Goal: Task Accomplishment & Management: Use online tool/utility

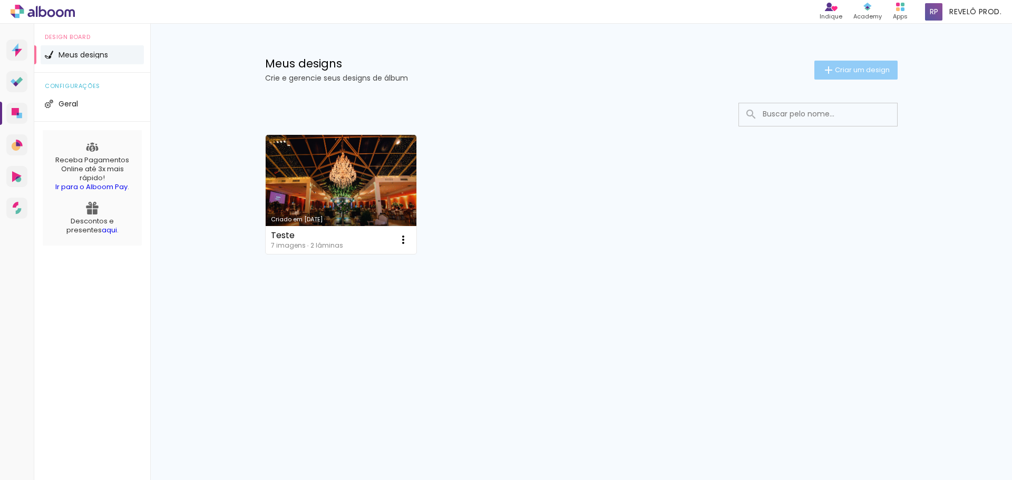
click at [840, 72] on span "Criar um design" at bounding box center [862, 69] width 55 height 7
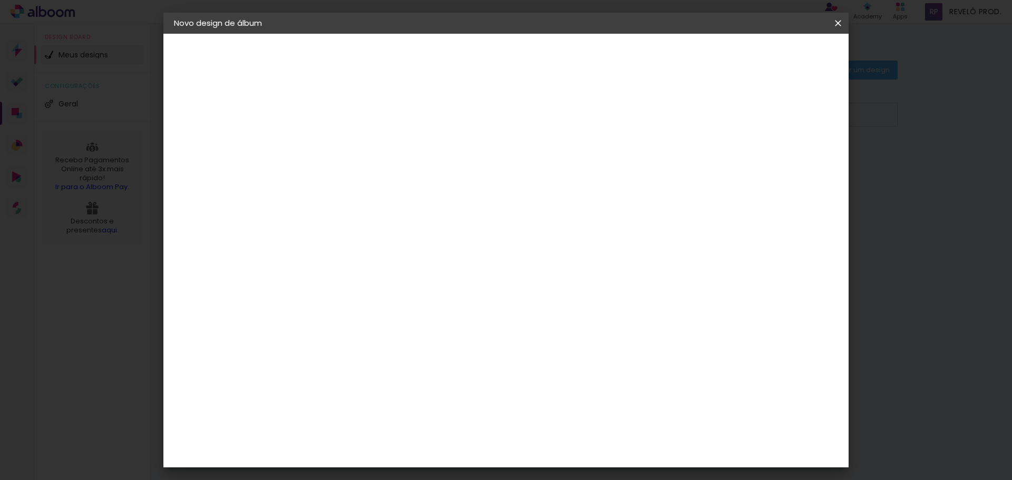
click at [346, 149] on input at bounding box center [346, 141] width 0 height 16
type input "Júlia Formes Dias"
type paper-input "Júlia Formes Dias"
click at [455, 48] on paper-button "Avançar" at bounding box center [429, 56] width 52 height 18
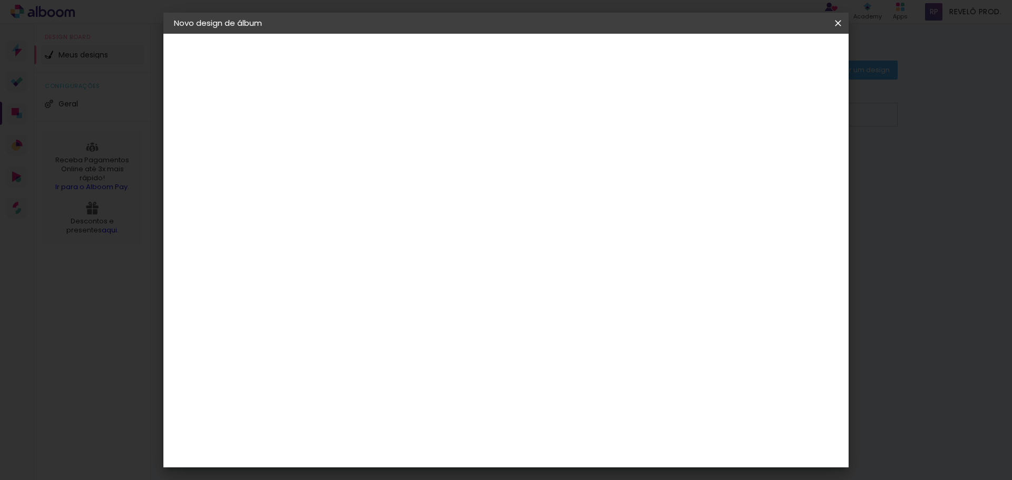
click at [384, 151] on input at bounding box center [373, 147] width 107 height 13
type input "photo"
type paper-input "photo"
click at [391, 427] on div "Photoalbum Universal" at bounding box center [365, 435] width 51 height 17
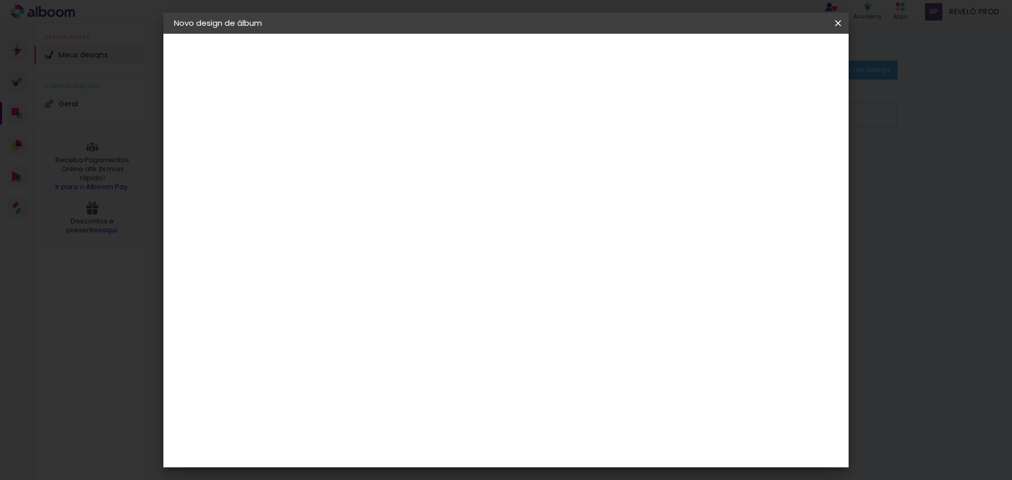
scroll to position [0, 0]
click at [516, 59] on paper-button "Avançar" at bounding box center [490, 56] width 52 height 18
click at [430, 188] on div "Opções disponíveis Padrão Fotolivro Super Tamanho Escolha o tamanho" at bounding box center [373, 200] width 114 height 197
click at [388, 177] on input "text" at bounding box center [366, 184] width 41 height 16
click at [0, 0] on slot "Fotolivro Super" at bounding box center [0, 0] width 0 height 0
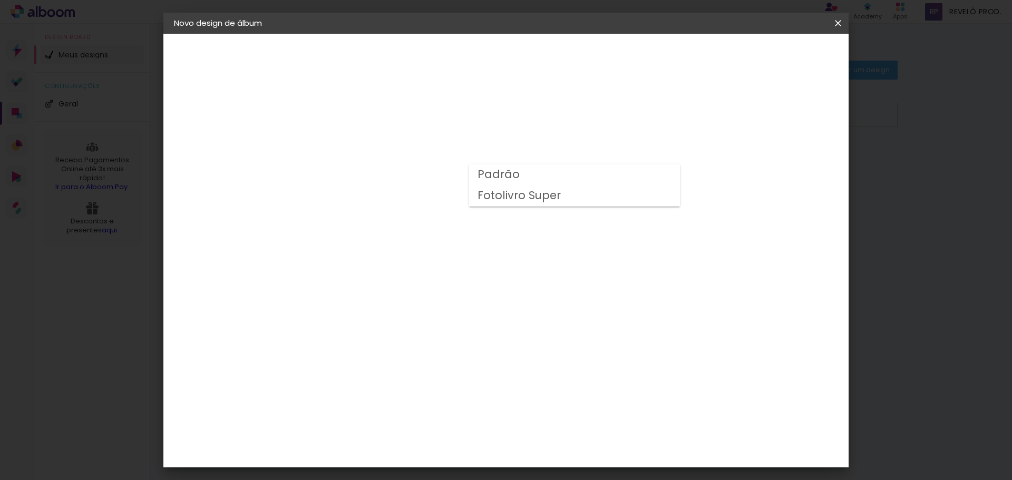
type input "Fotolivro Super"
click at [418, 450] on span "25 x 35" at bounding box center [393, 461] width 49 height 22
click at [0, 0] on slot "Avançar" at bounding box center [0, 0] width 0 height 0
click at [726, 119] on paper-checkbox "Mostrar sangria" at bounding box center [686, 114] width 80 height 13
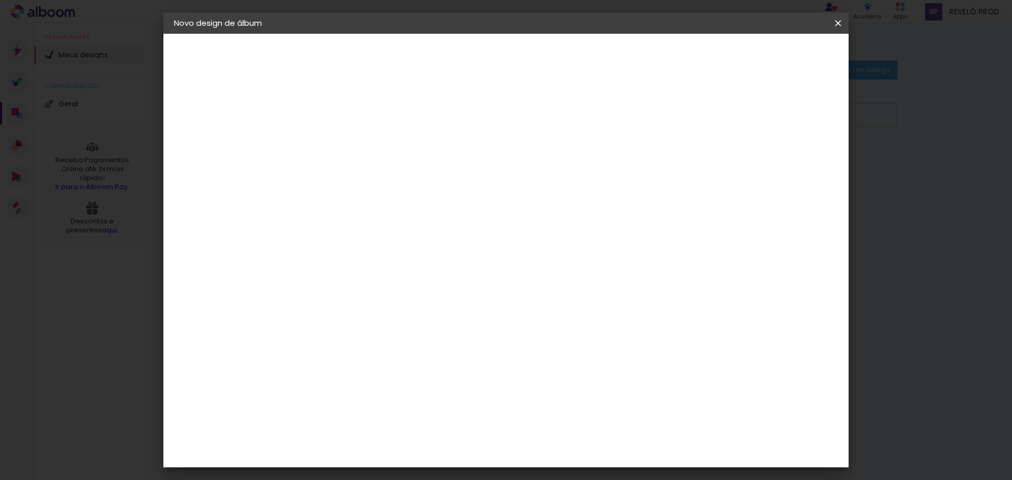
type paper-checkbox "on"
click at [726, 119] on paper-checkbox "Mostrar sangria" at bounding box center [686, 114] width 80 height 13
click at [715, 55] on span "Iniciar design" at bounding box center [691, 55] width 48 height 7
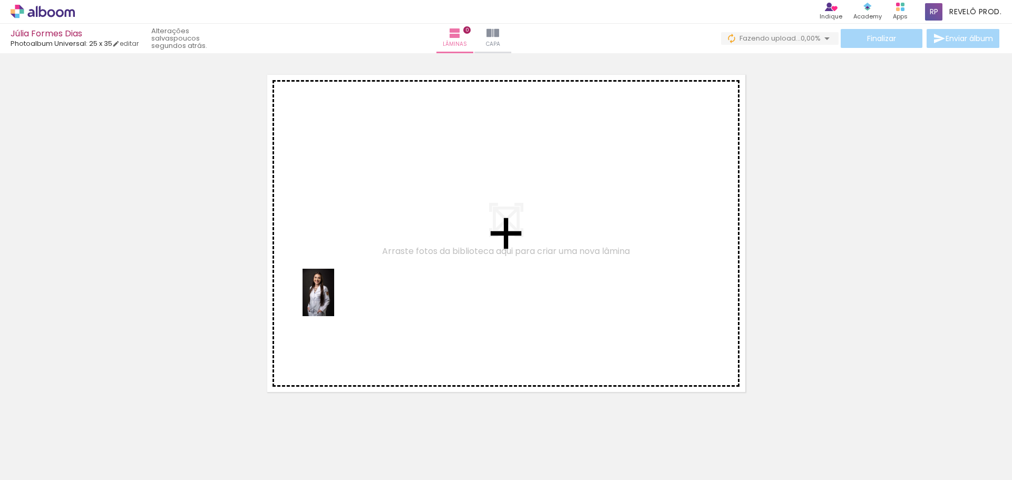
drag, startPoint x: 108, startPoint y: 456, endPoint x: 349, endPoint y: 291, distance: 291.8
click at [349, 291] on quentale-workspace at bounding box center [506, 240] width 1012 height 480
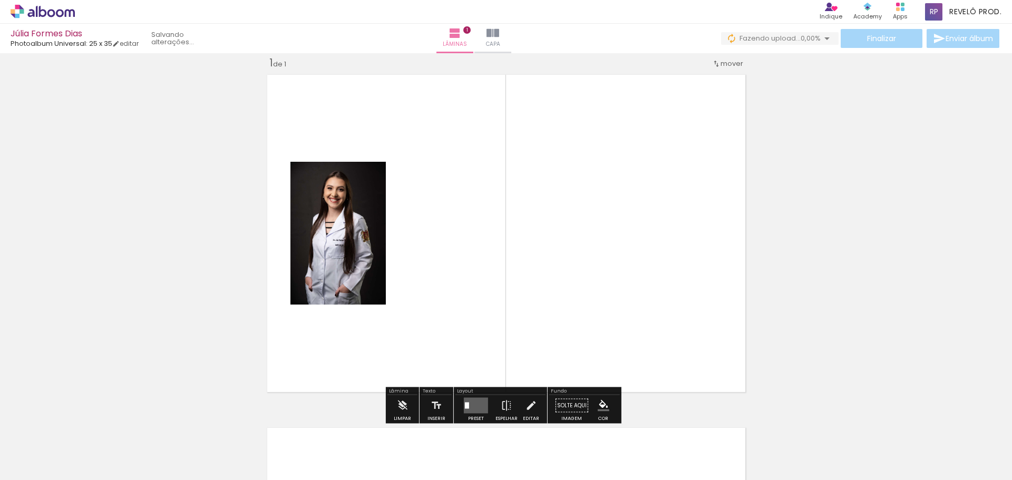
scroll to position [14, 0]
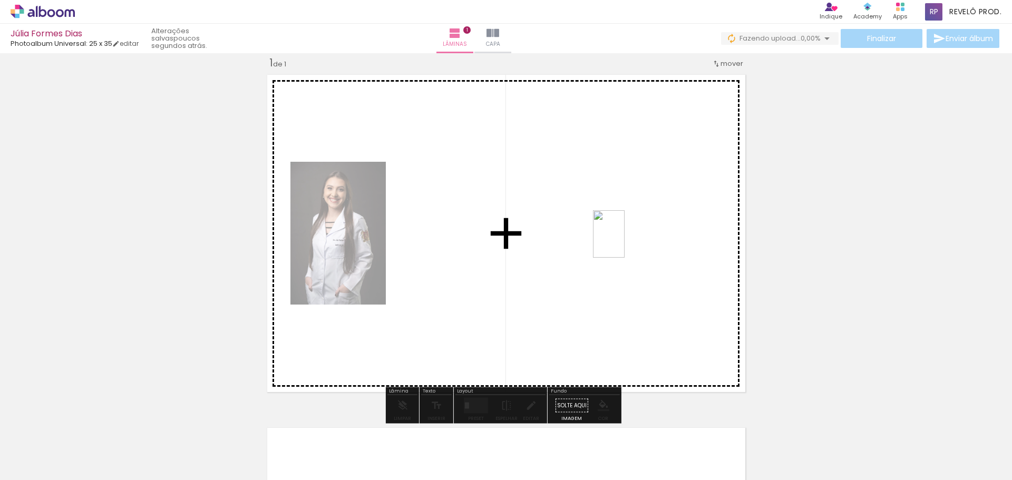
drag, startPoint x: 159, startPoint y: 448, endPoint x: 621, endPoint y: 247, distance: 504.0
click at [625, 242] on quentale-workspace at bounding box center [506, 240] width 1012 height 480
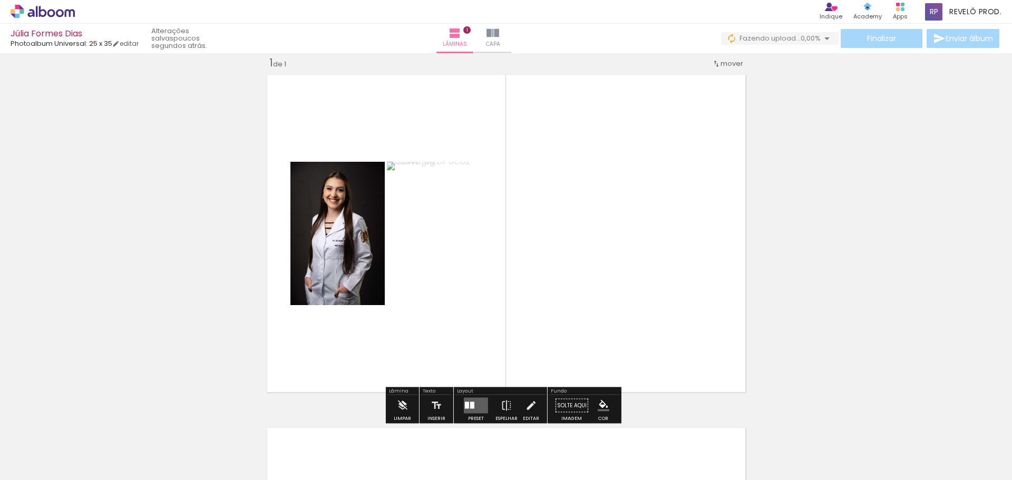
click at [476, 408] on quentale-layouter at bounding box center [476, 406] width 24 height 16
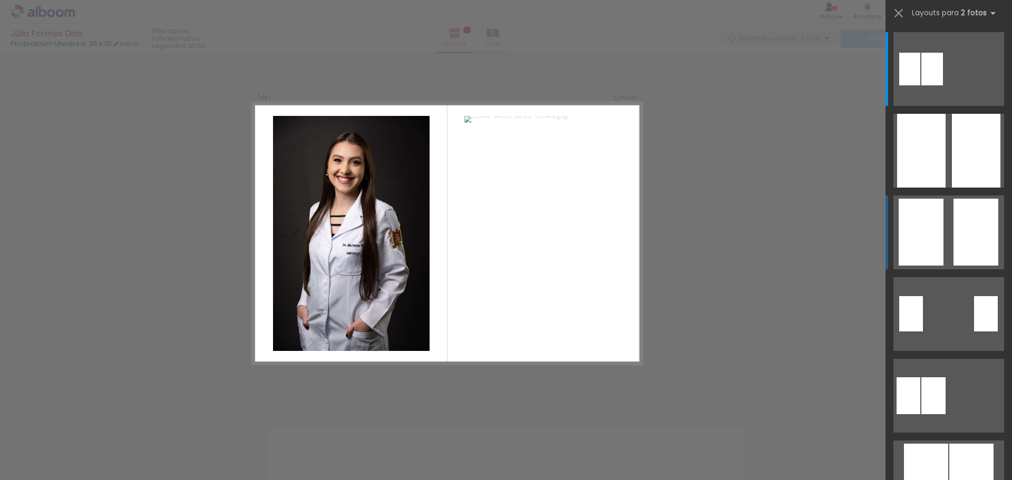
click at [930, 210] on div at bounding box center [921, 232] width 45 height 67
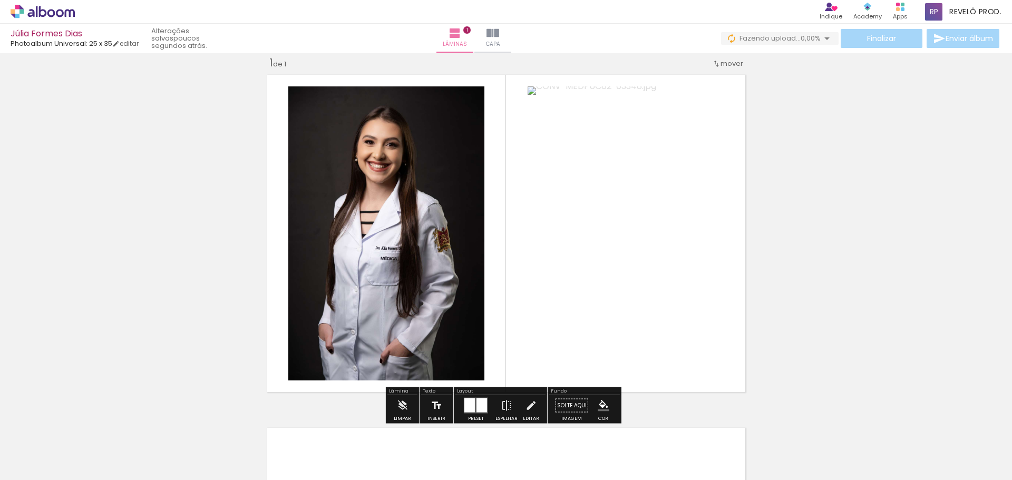
click at [436, 403] on iron-icon at bounding box center [437, 405] width 12 height 21
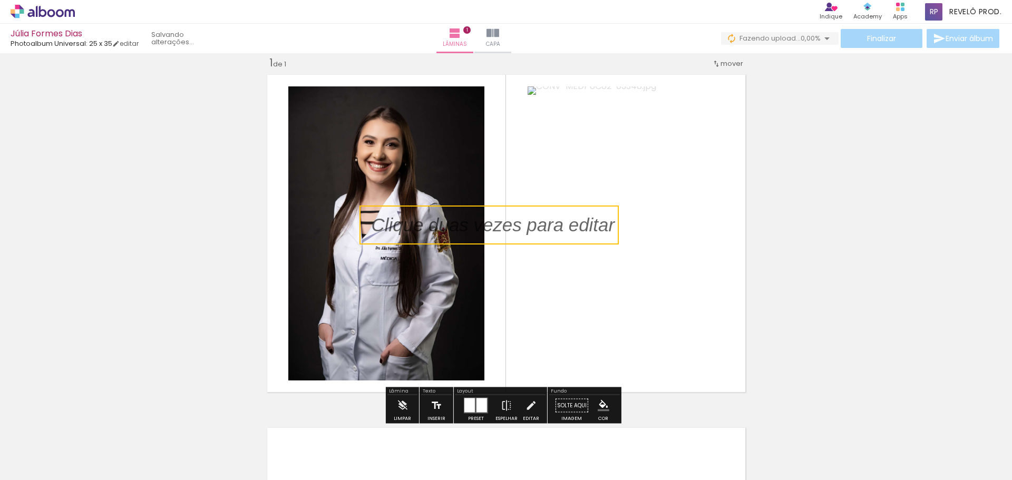
click at [436, 403] on iron-icon at bounding box center [437, 405] width 12 height 21
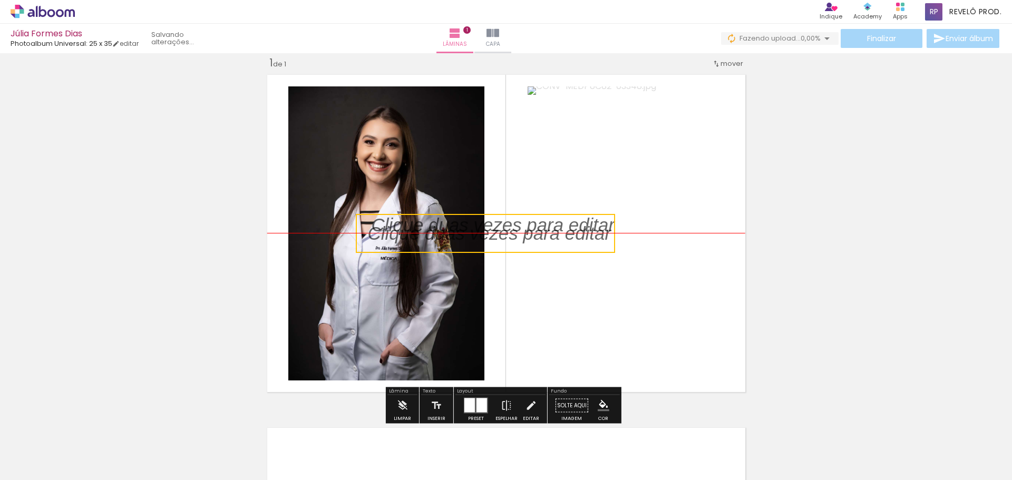
drag, startPoint x: 512, startPoint y: 236, endPoint x: 506, endPoint y: 260, distance: 25.3
click at [506, 253] on quentale-selection at bounding box center [485, 233] width 259 height 39
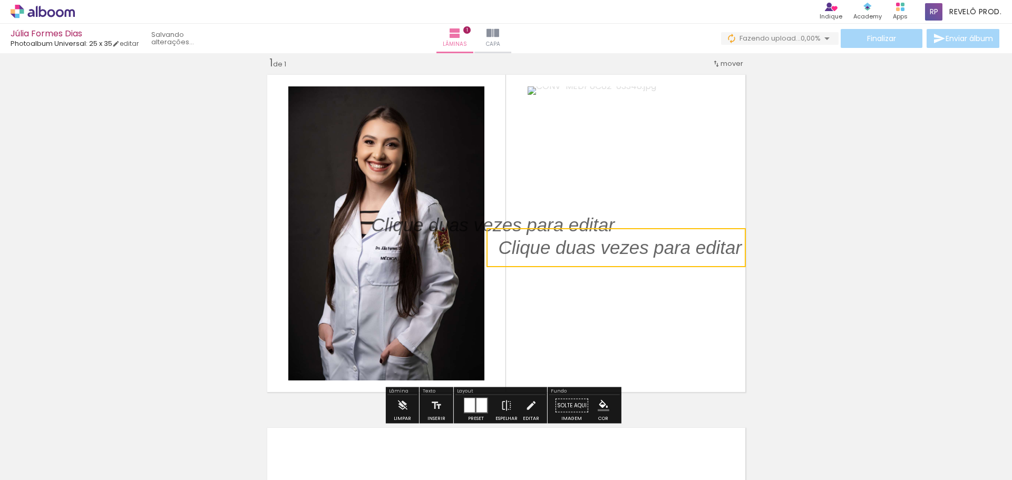
drag, startPoint x: 506, startPoint y: 260, endPoint x: 656, endPoint y: 253, distance: 149.9
click at [656, 253] on div "Inserir lâmina 1 de 1" at bounding box center [506, 396] width 1012 height 707
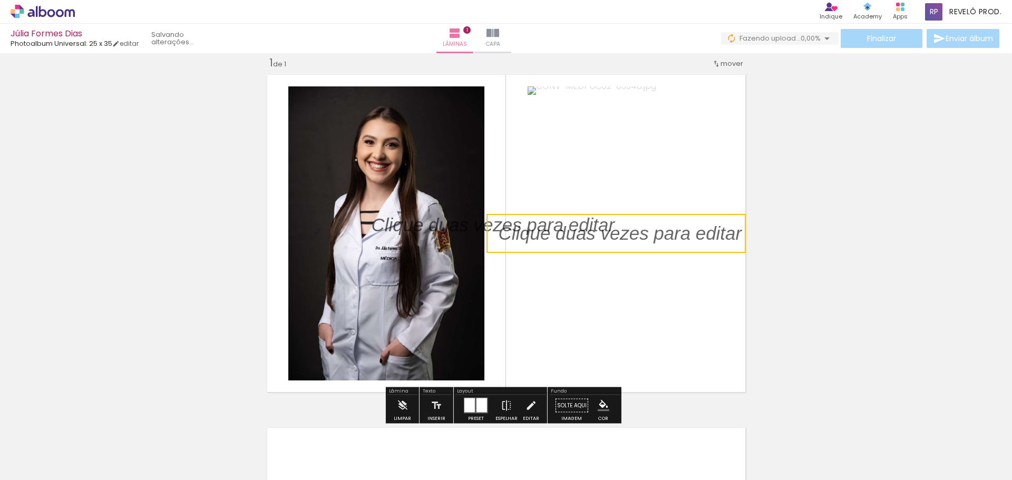
click at [494, 236] on quentale-selection at bounding box center [616, 233] width 259 height 39
type input "Sans Serif"
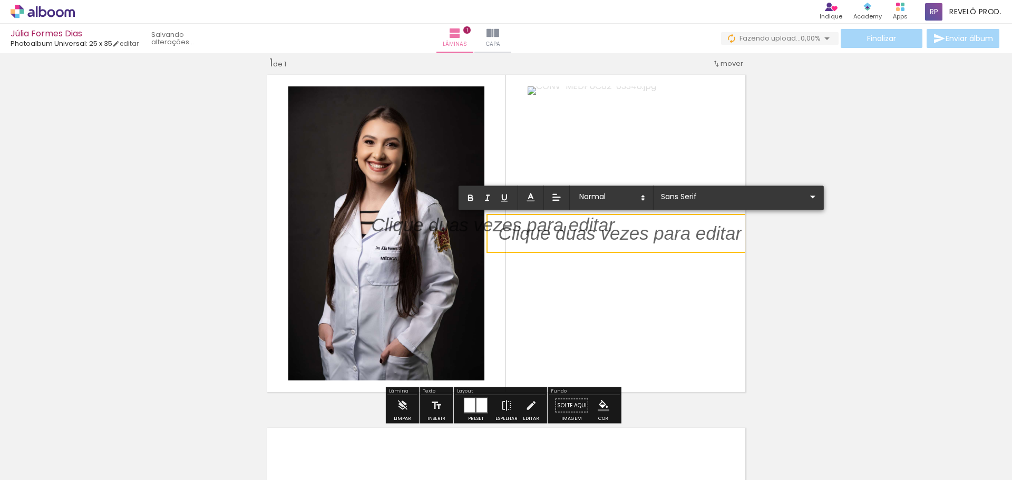
click at [537, 229] on p at bounding box center [620, 240] width 244 height 26
drag, startPoint x: 537, startPoint y: 229, endPoint x: 676, endPoint y: 221, distance: 138.9
click at [676, 221] on div at bounding box center [620, 233] width 244 height 26
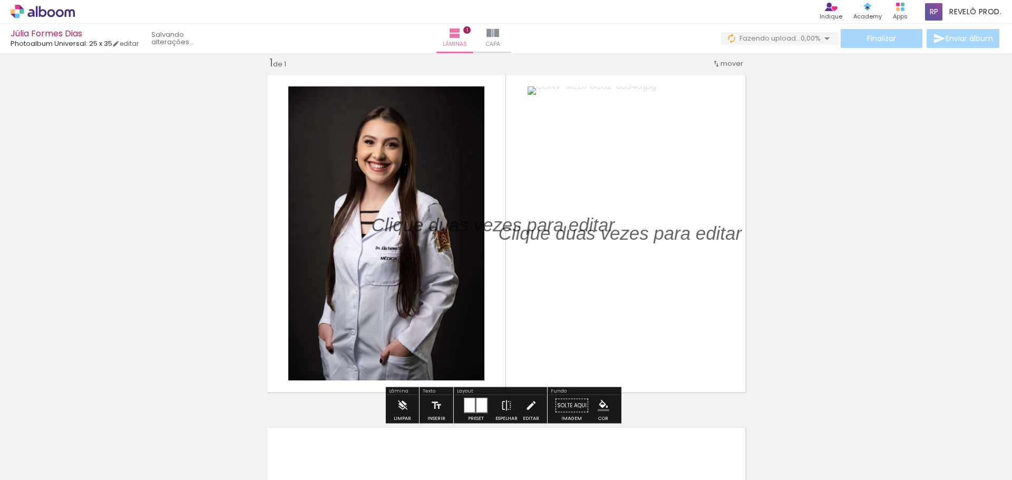
drag, startPoint x: 540, startPoint y: 236, endPoint x: 485, endPoint y: 265, distance: 62.0
click at [485, 265] on album-spread "1 de 1" at bounding box center [507, 233] width 488 height 327
click at [605, 404] on iron-icon "color picker" at bounding box center [604, 406] width 12 height 12
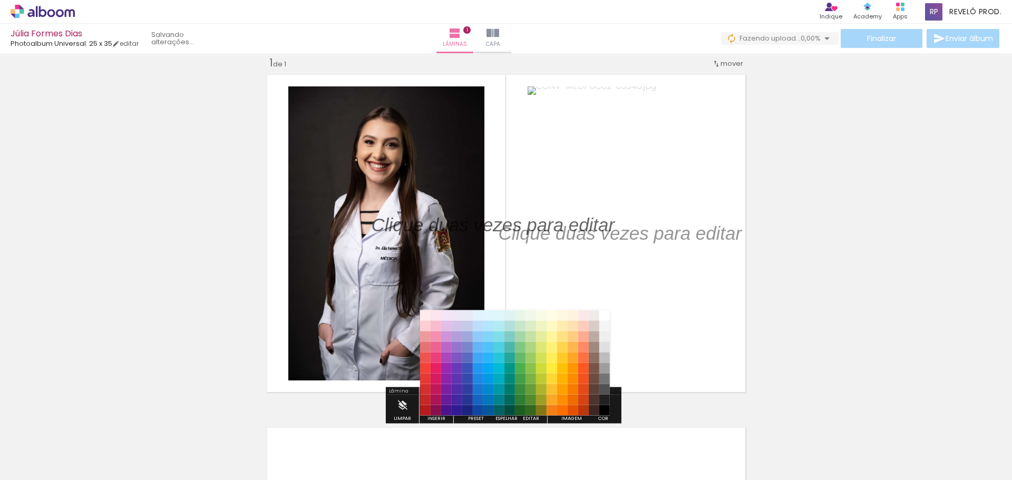
click at [605, 404] on paper-item "#212121" at bounding box center [605, 400] width 11 height 11
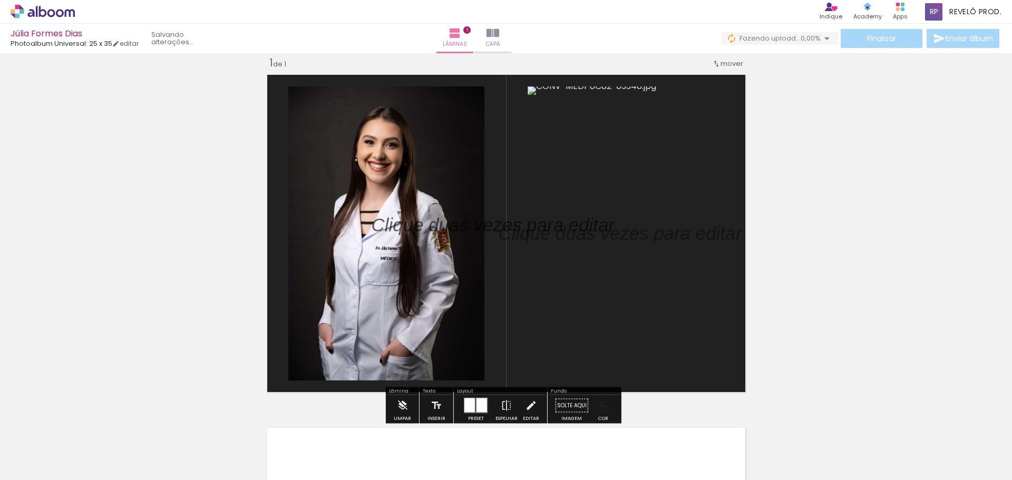
click at [606, 410] on paper-menu-button "#ffebee #ffcdd2 #ef9a9a #e57373 #ef5350 #f44336 #e53935 #d32f2f #c62828 #b71c1c…" at bounding box center [604, 406] width 20 height 20
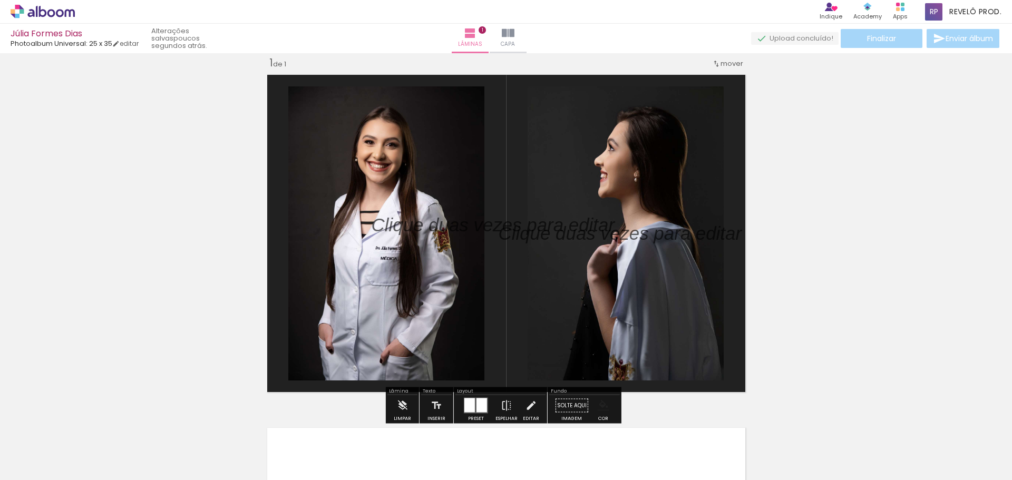
click at [604, 409] on iron-icon "color picker" at bounding box center [604, 406] width 12 height 12
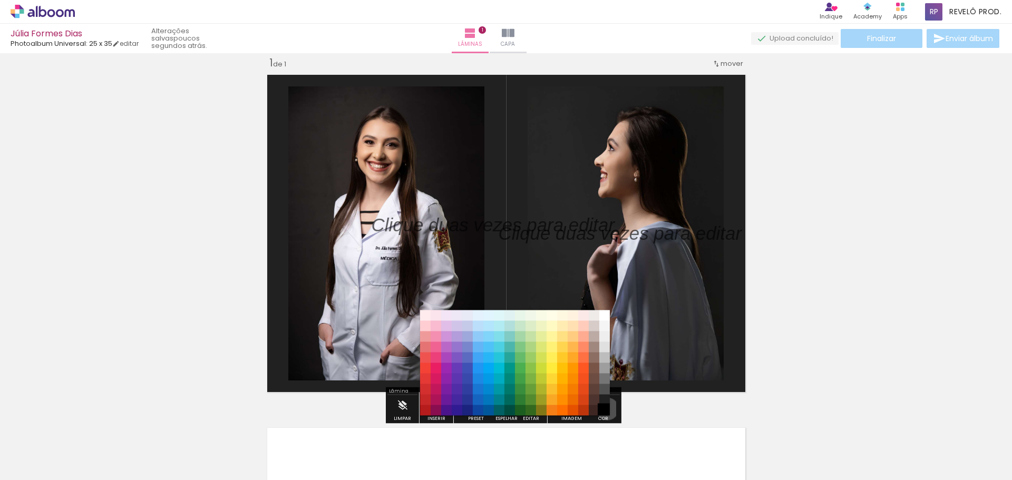
click at [604, 409] on paper-item "#000000" at bounding box center [605, 411] width 11 height 11
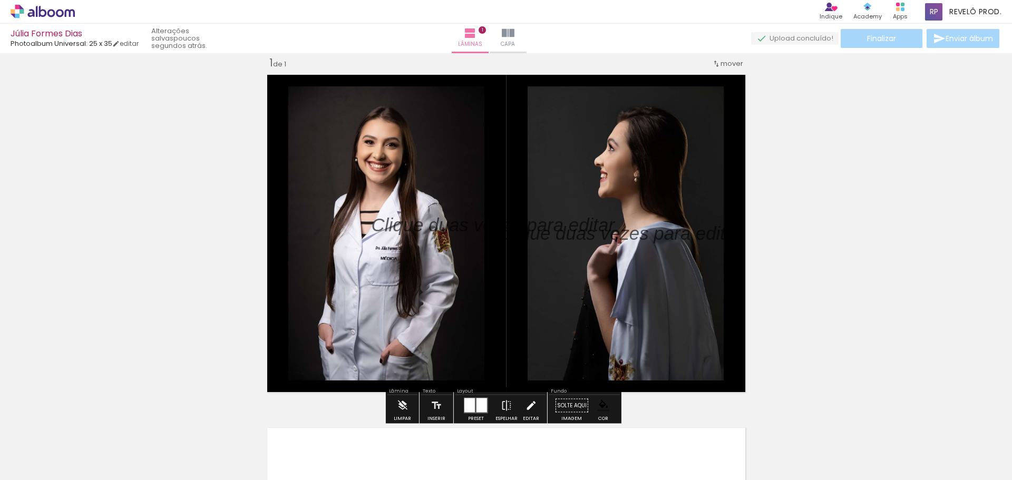
click at [532, 408] on iron-icon at bounding box center [531, 405] width 12 height 21
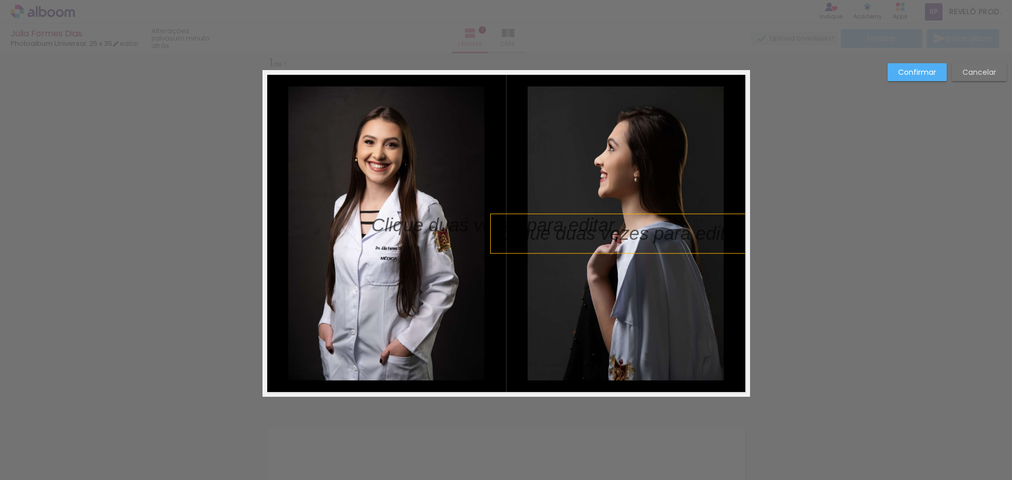
drag, startPoint x: 634, startPoint y: 205, endPoint x: 619, endPoint y: 233, distance: 32.1
click at [619, 233] on album-spread "1 de 1" at bounding box center [507, 233] width 488 height 327
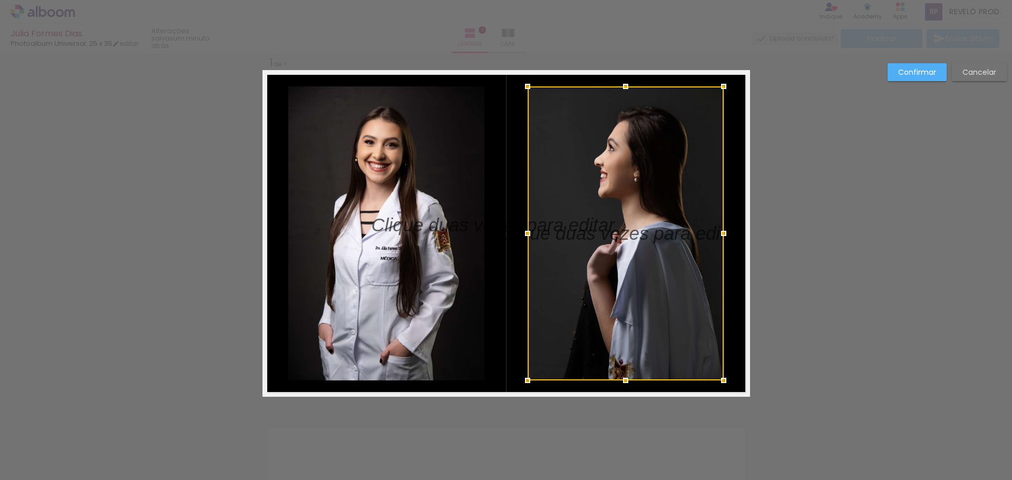
click at [609, 235] on div at bounding box center [626, 233] width 196 height 294
click at [0, 0] on slot "Cancelar" at bounding box center [0, 0] width 0 height 0
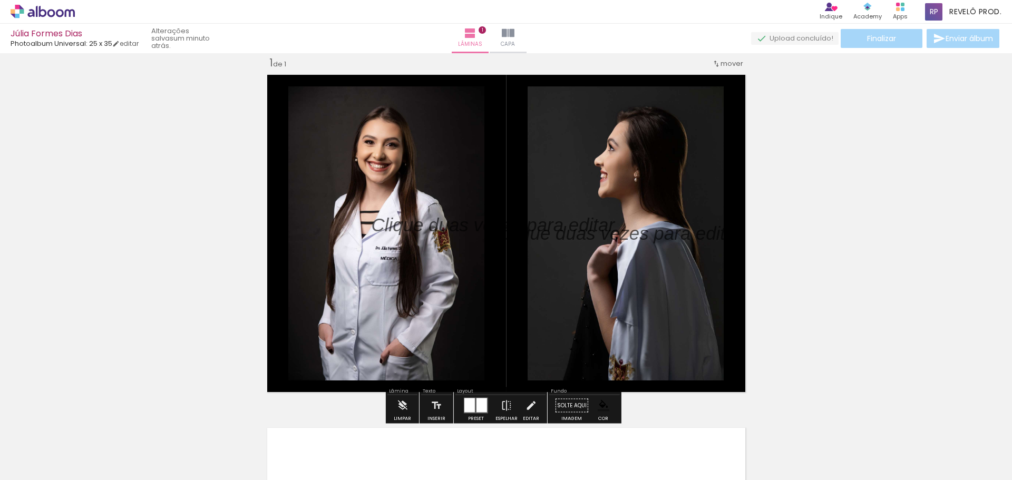
click at [477, 401] on div at bounding box center [482, 406] width 11 height 14
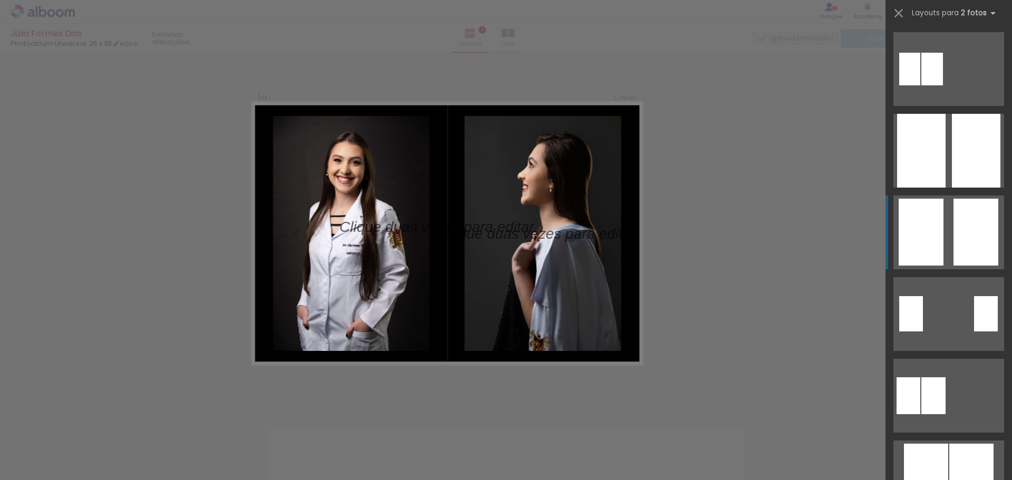
scroll to position [163, 0]
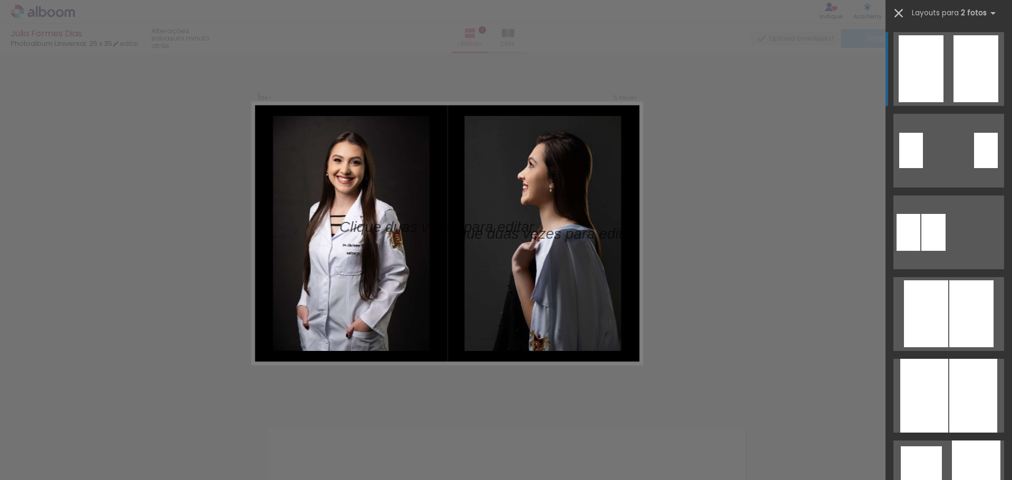
click at [897, 17] on iron-icon at bounding box center [899, 13] width 15 height 15
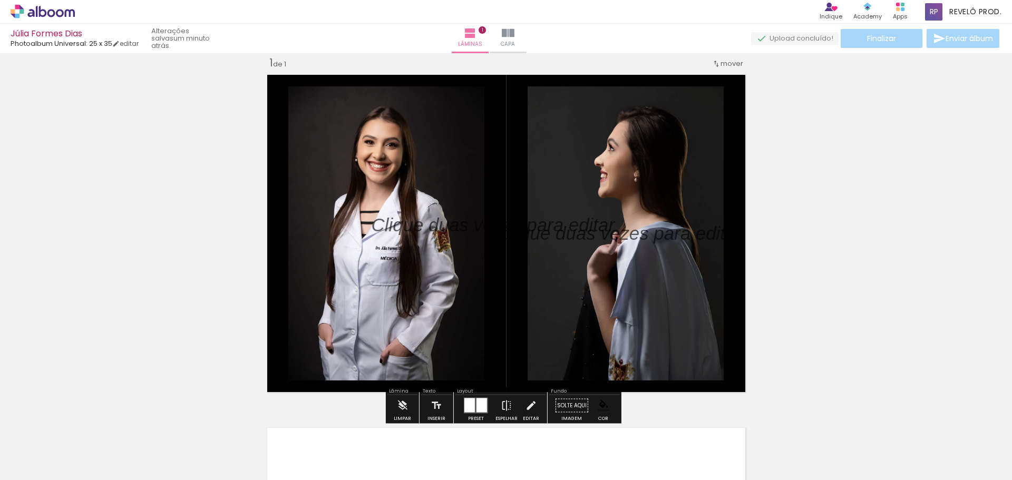
click at [477, 409] on div at bounding box center [482, 406] width 11 height 14
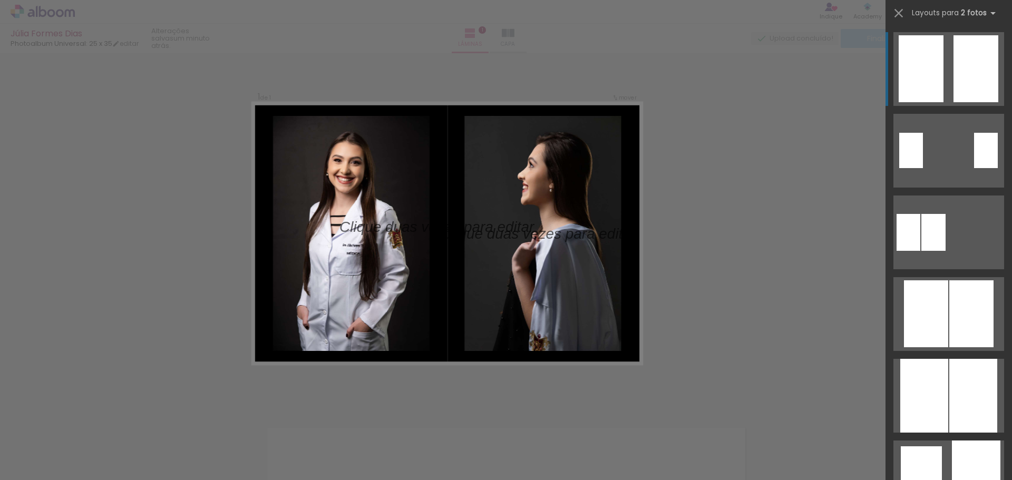
click at [921, 85] on div at bounding box center [921, 68] width 45 height 67
click at [808, 27] on div at bounding box center [506, 26] width 1012 height 53
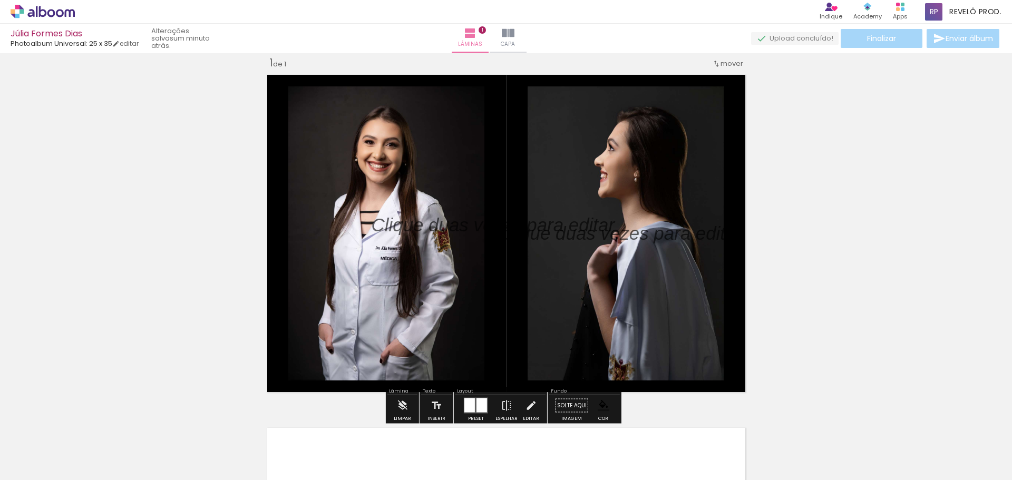
drag, startPoint x: 558, startPoint y: 238, endPoint x: 421, endPoint y: 322, distance: 161.2
click at [421, 322] on album-spread "1 de 1" at bounding box center [507, 233] width 488 height 327
click at [409, 404] on paper-button "Limpar" at bounding box center [402, 408] width 23 height 27
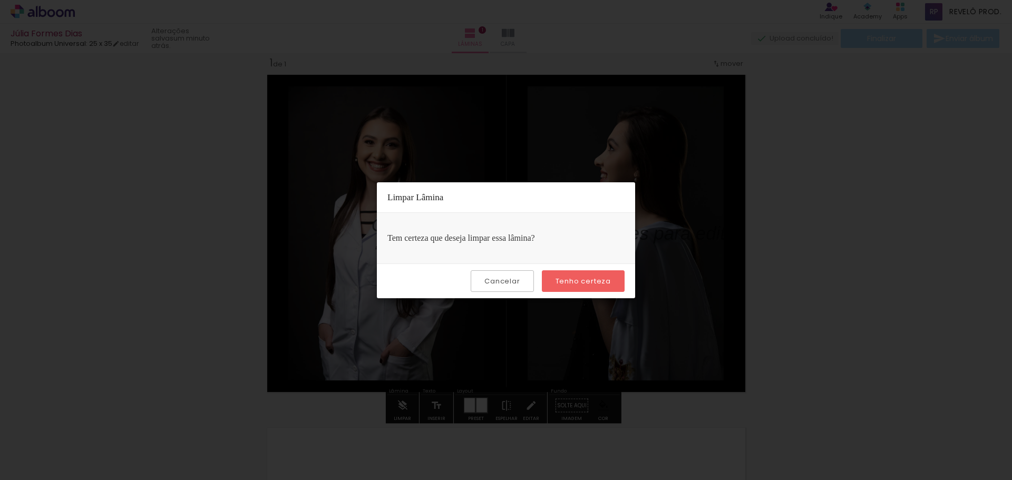
click at [0, 0] on slot "Cancelar" at bounding box center [0, 0] width 0 height 0
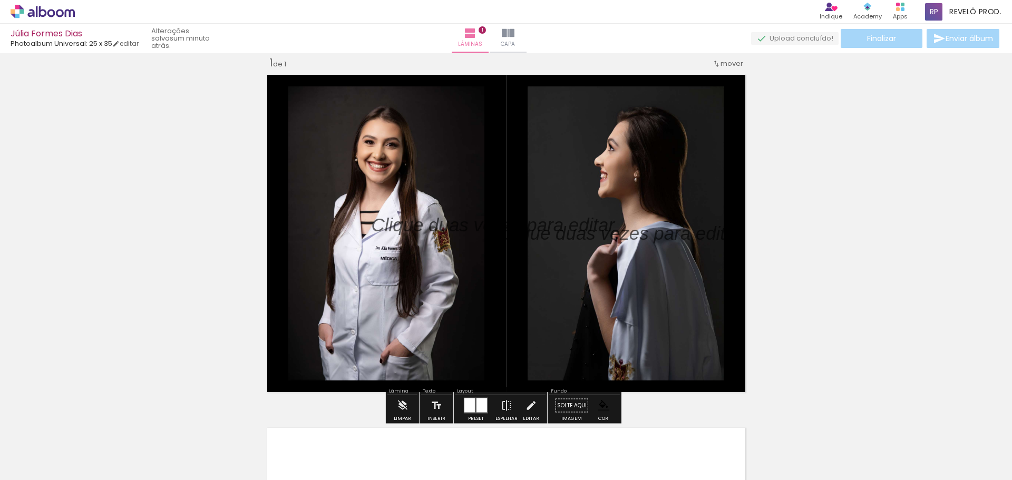
click at [598, 403] on iron-icon "color picker" at bounding box center [604, 406] width 12 height 12
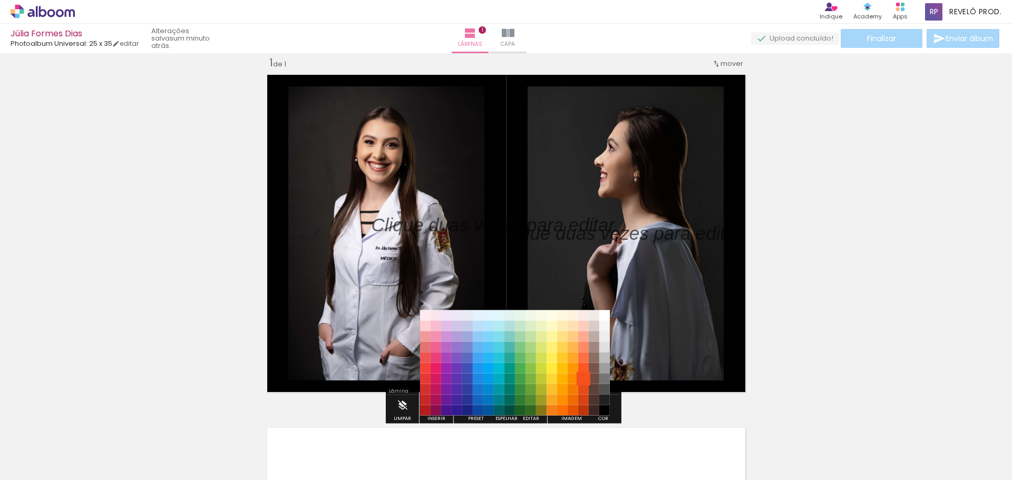
click at [585, 374] on paper-item "#f4511e" at bounding box center [583, 379] width 11 height 11
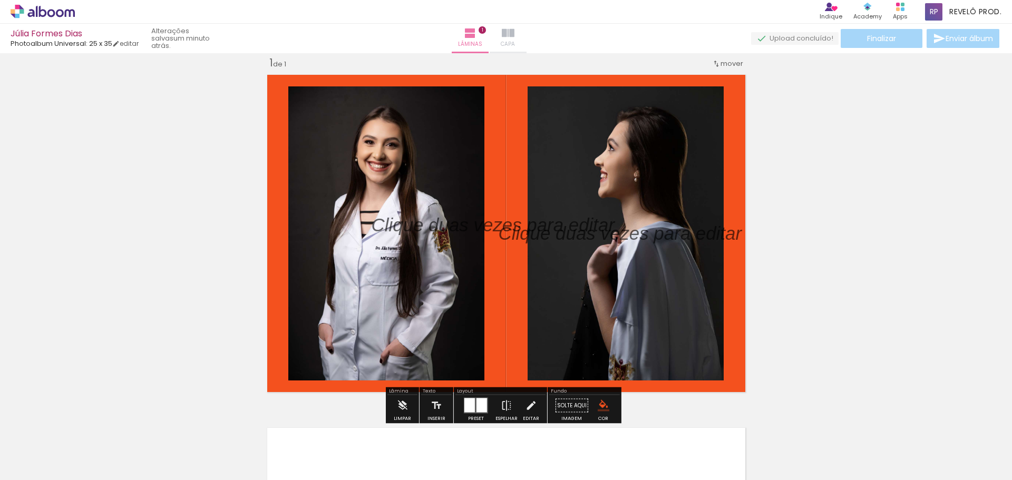
click at [515, 43] on span "Capa" at bounding box center [508, 44] width 14 height 9
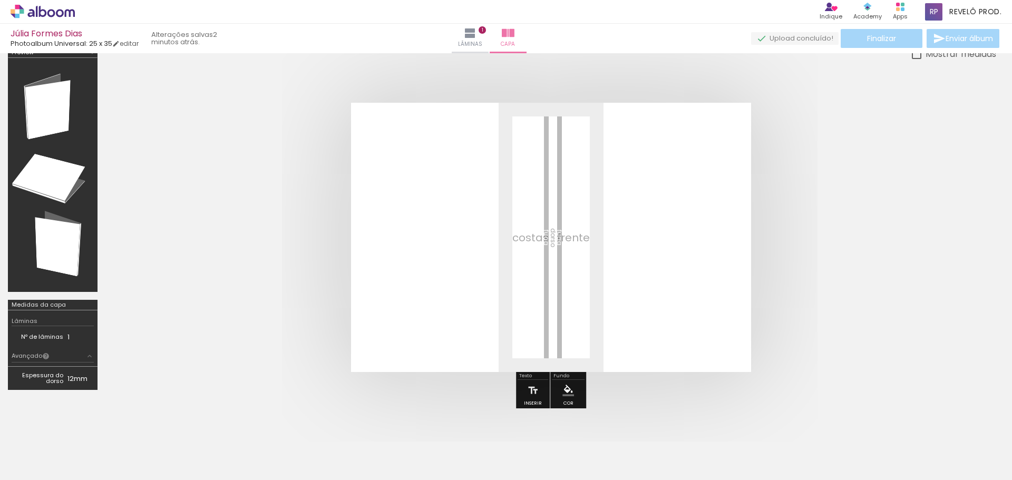
click at [58, 116] on div at bounding box center [53, 175] width 82 height 227
click at [507, 271] on quentale-layouter at bounding box center [551, 237] width 400 height 269
click at [358, 448] on div at bounding box center [341, 445] width 35 height 52
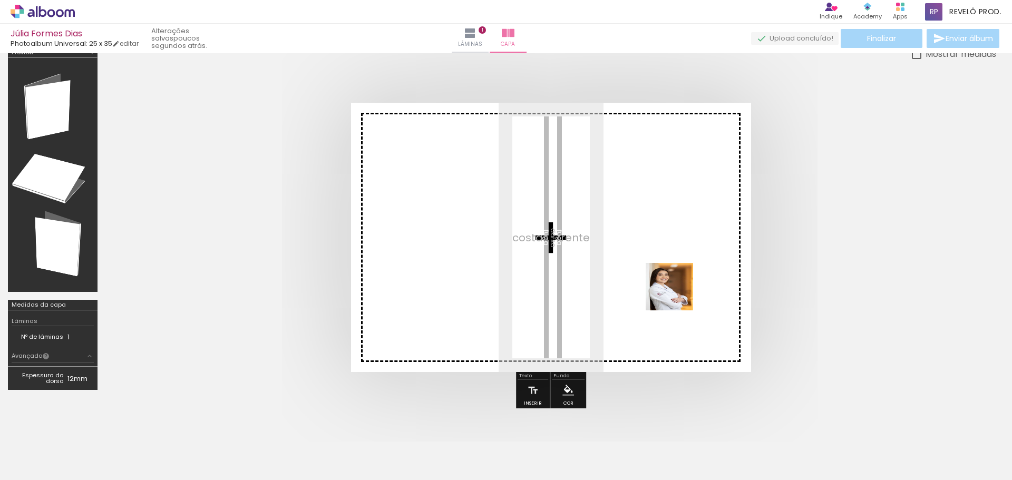
drag, startPoint x: 350, startPoint y: 461, endPoint x: 665, endPoint y: 267, distance: 370.0
click at [666, 269] on quentale-workspace at bounding box center [506, 240] width 1012 height 480
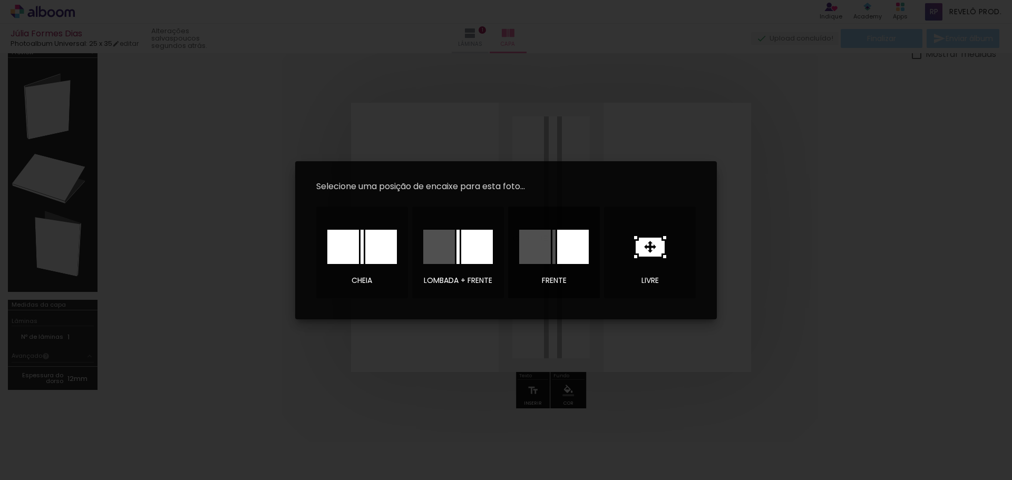
click at [568, 250] on div at bounding box center [573, 247] width 32 height 34
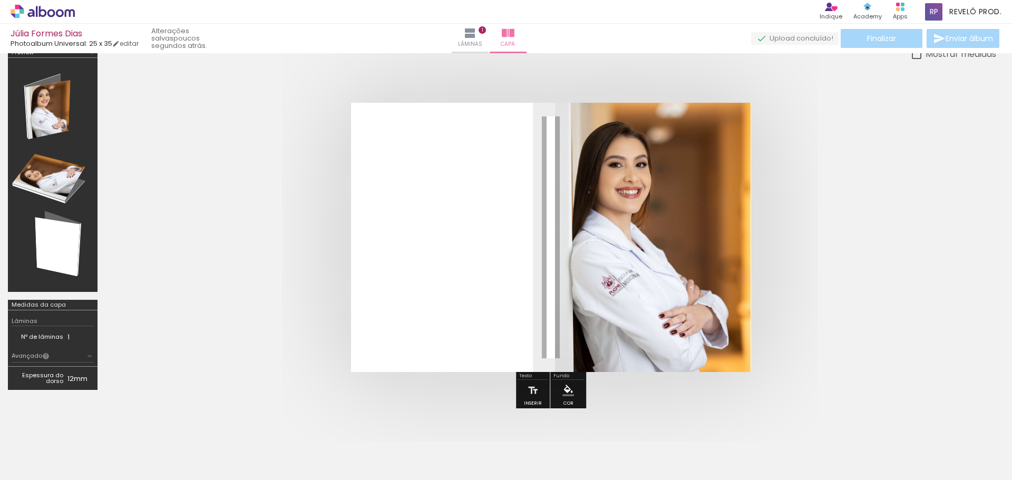
click at [561, 243] on quentale-photo at bounding box center [653, 237] width 196 height 269
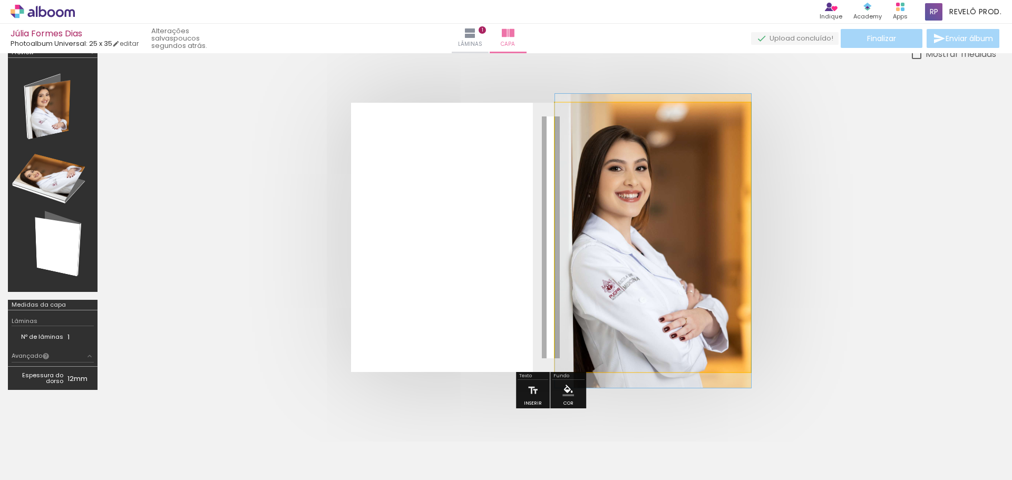
drag, startPoint x: 558, startPoint y: 240, endPoint x: 567, endPoint y: 244, distance: 9.7
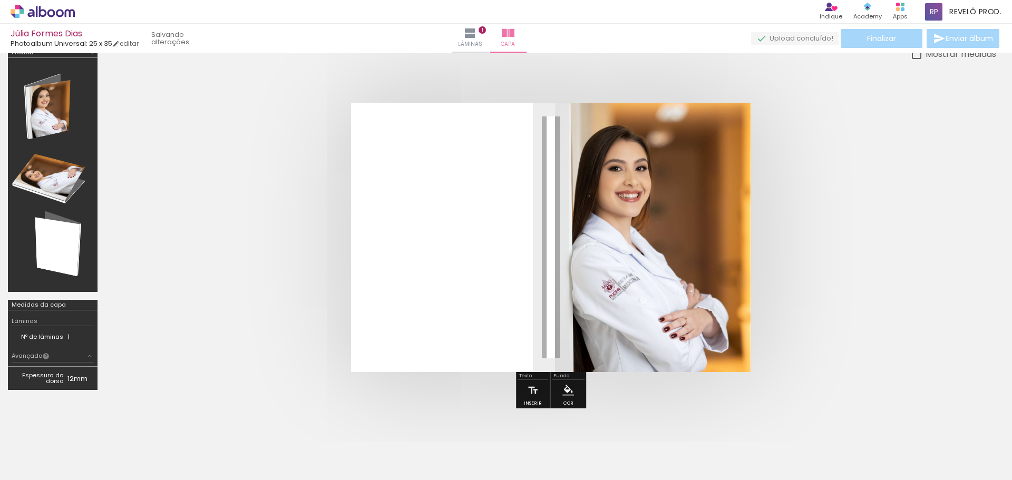
click at [831, 212] on quentale-cover at bounding box center [551, 237] width 807 height 269
click at [839, 269] on quentale-cover at bounding box center [551, 237] width 807 height 269
click at [536, 390] on iron-icon at bounding box center [533, 390] width 12 height 21
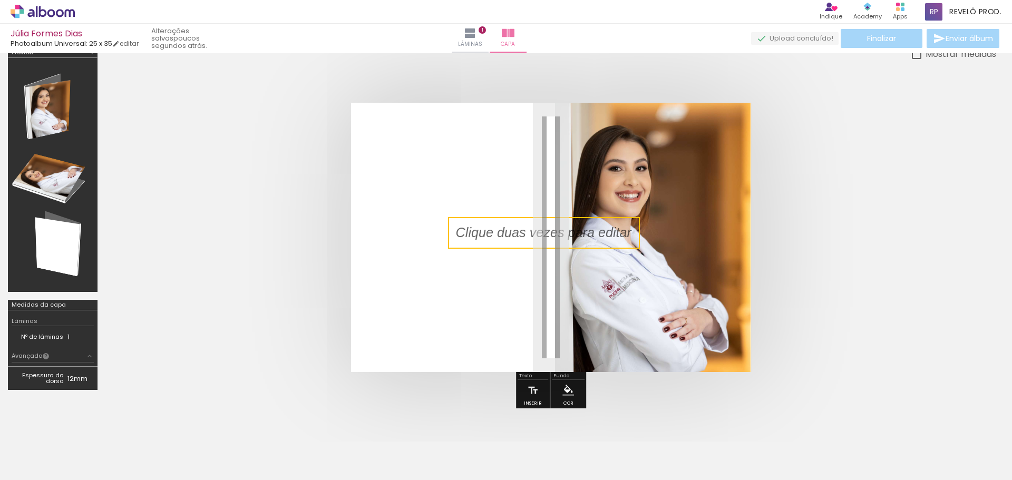
click at [581, 236] on quentale-selection at bounding box center [544, 233] width 192 height 32
click at [581, 236] on p at bounding box center [551, 233] width 191 height 19
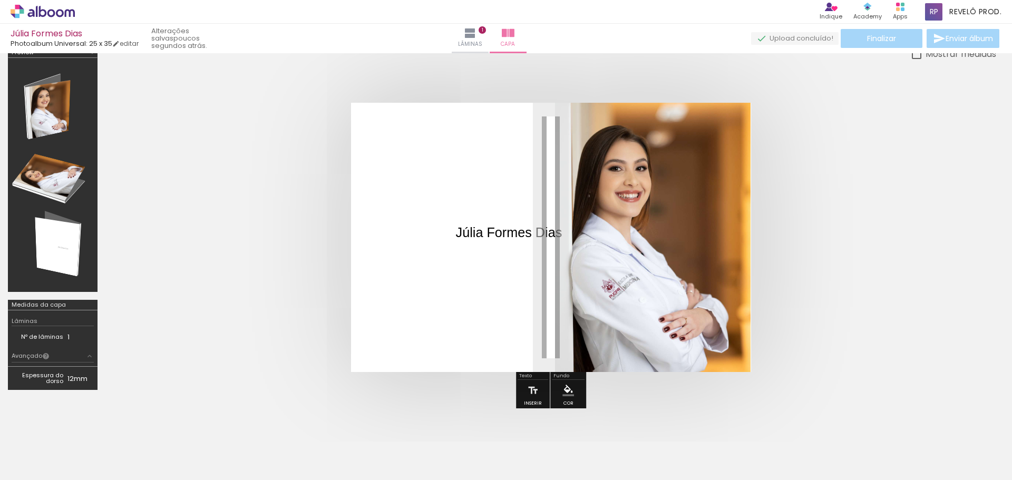
drag, startPoint x: 545, startPoint y: 239, endPoint x: 662, endPoint y: 300, distance: 131.6
click at [662, 300] on album-spread at bounding box center [551, 237] width 400 height 269
click at [535, 243] on div "Júlia Formes Dias" at bounding box center [509, 233] width 122 height 32
click at [522, 196] on quentale-layouter at bounding box center [551, 237] width 400 height 269
drag, startPoint x: 516, startPoint y: 224, endPoint x: 561, endPoint y: 244, distance: 48.8
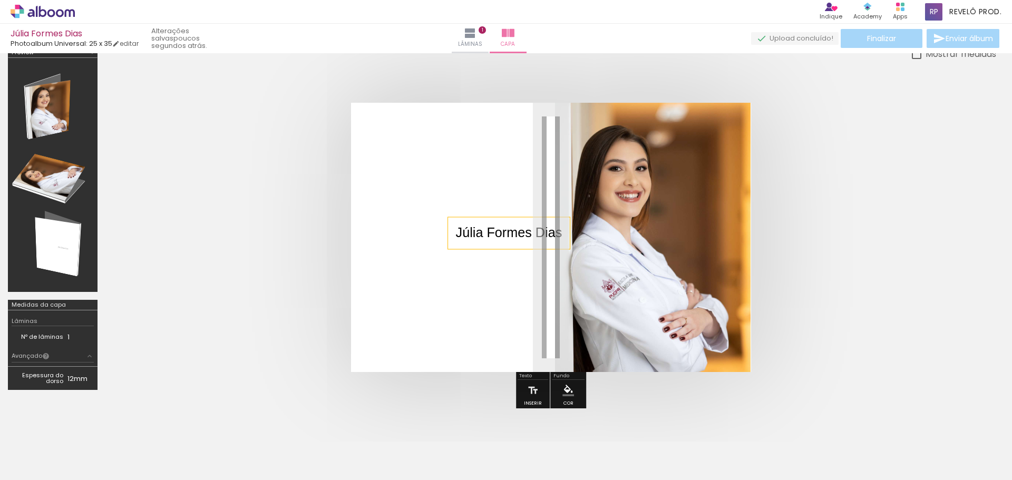
click at [569, 249] on div "Júlia Formes Dias" at bounding box center [509, 233] width 122 height 32
click at [549, 218] on div "Júlia Formes Dias" at bounding box center [509, 233] width 122 height 32
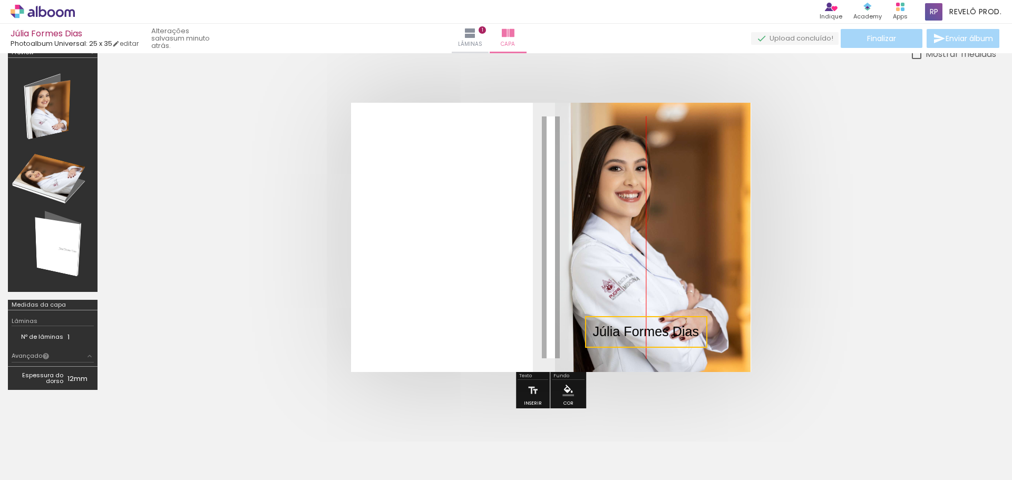
drag, startPoint x: 520, startPoint y: 223, endPoint x: 664, endPoint y: 322, distance: 175.1
click at [664, 322] on quentale-selection at bounding box center [646, 332] width 122 height 32
click at [658, 333] on quentale-selection at bounding box center [646, 333] width 122 height 32
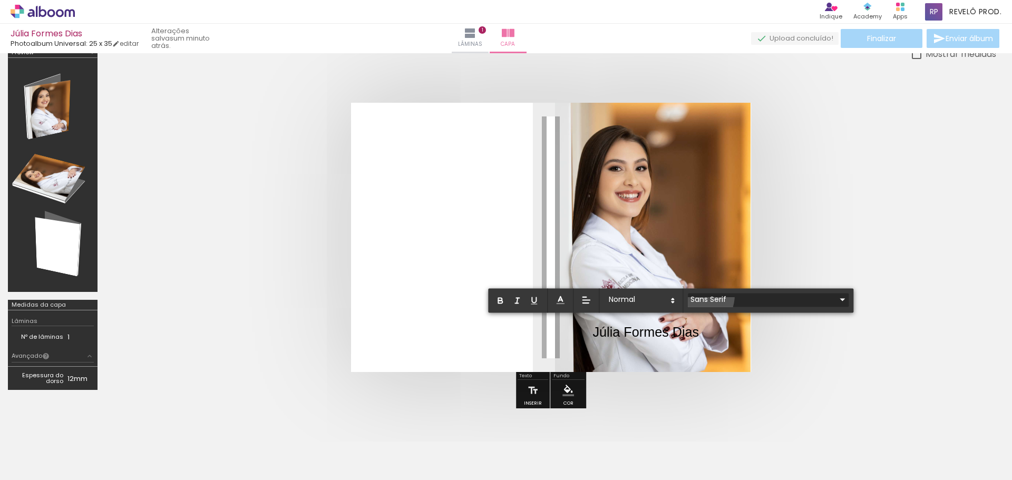
click at [692, 295] on input "Sans Serif" at bounding box center [762, 299] width 148 height 11
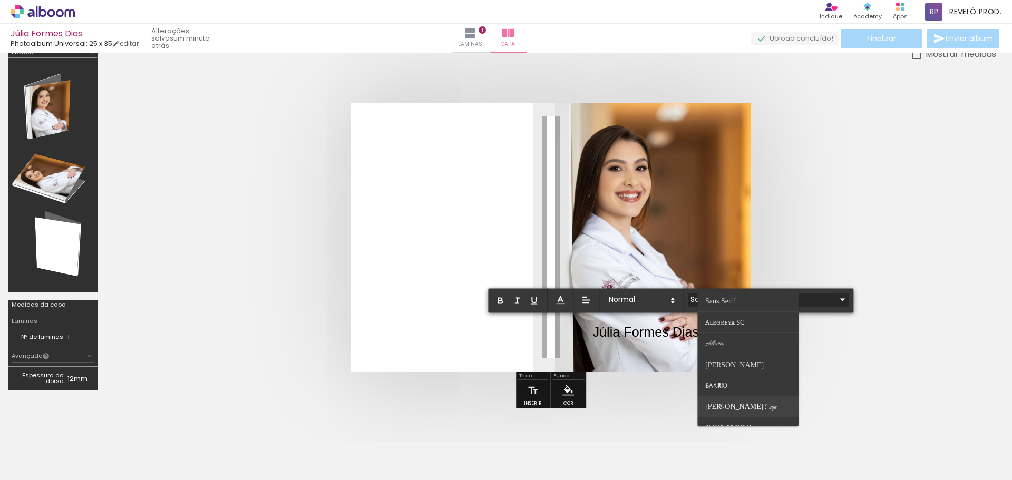
click at [741, 398] on paper-item at bounding box center [748, 407] width 101 height 21
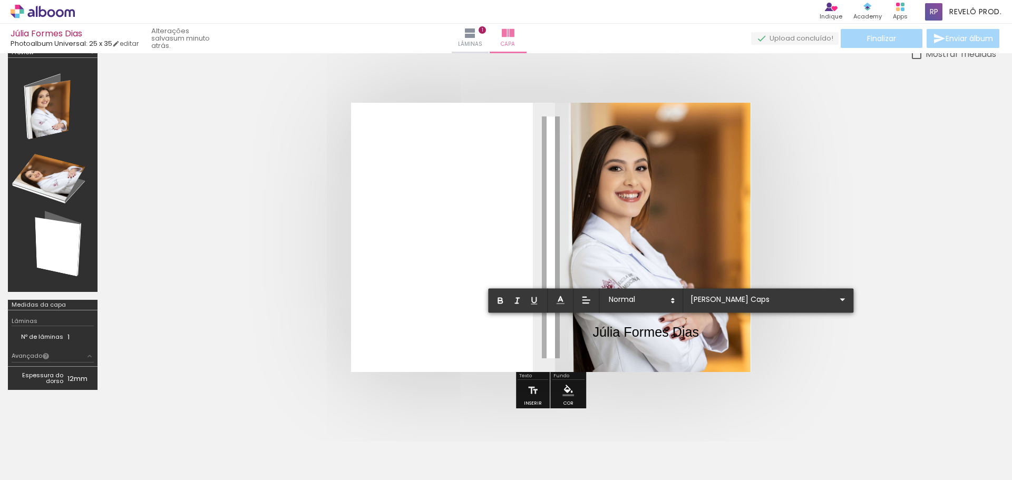
click at [677, 337] on p "﻿ Júlia Formes Dias" at bounding box center [646, 333] width 107 height 21
click at [677, 337] on p "Júlia Formes Dias" at bounding box center [646, 332] width 107 height 19
click at [699, 299] on input "Sans Serif" at bounding box center [762, 299] width 148 height 11
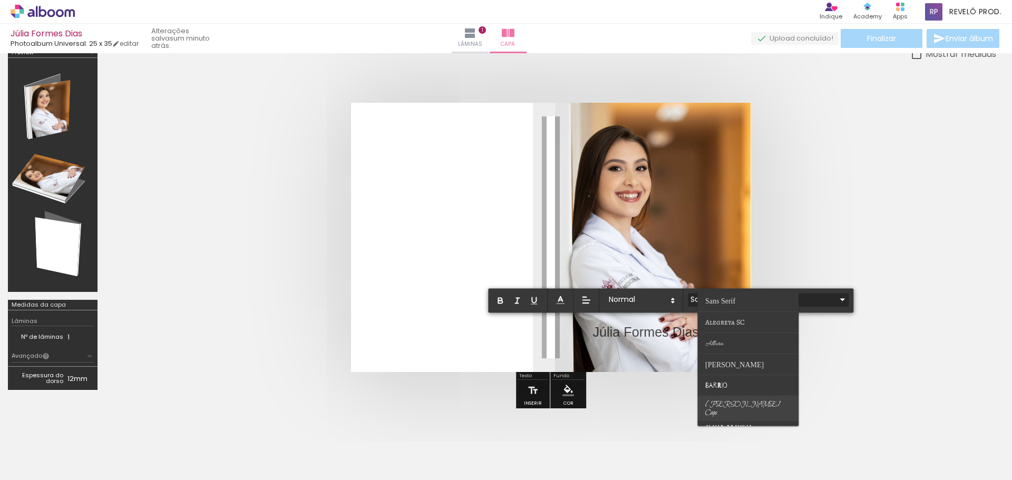
click at [725, 399] on paper-item at bounding box center [748, 409] width 101 height 25
type input "[PERSON_NAME] Caps"
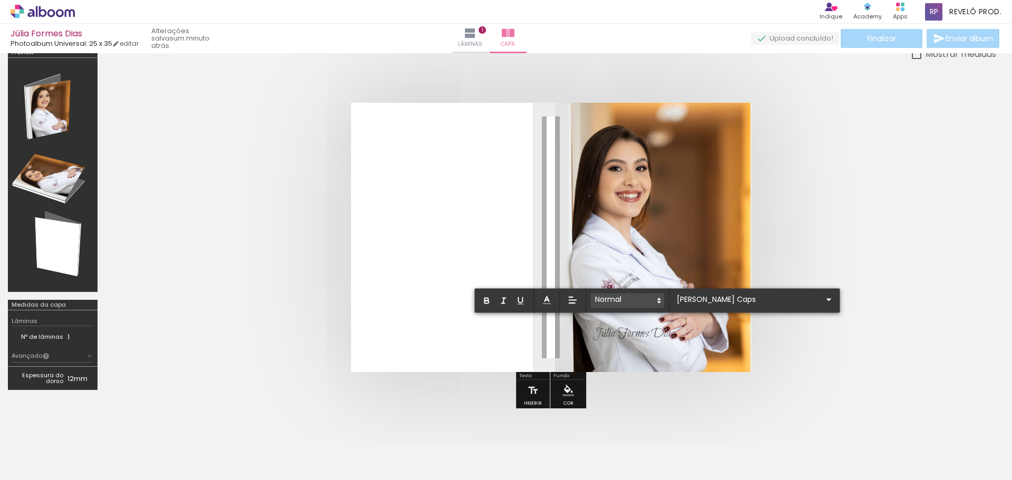
click at [651, 298] on span at bounding box center [628, 300] width 74 height 15
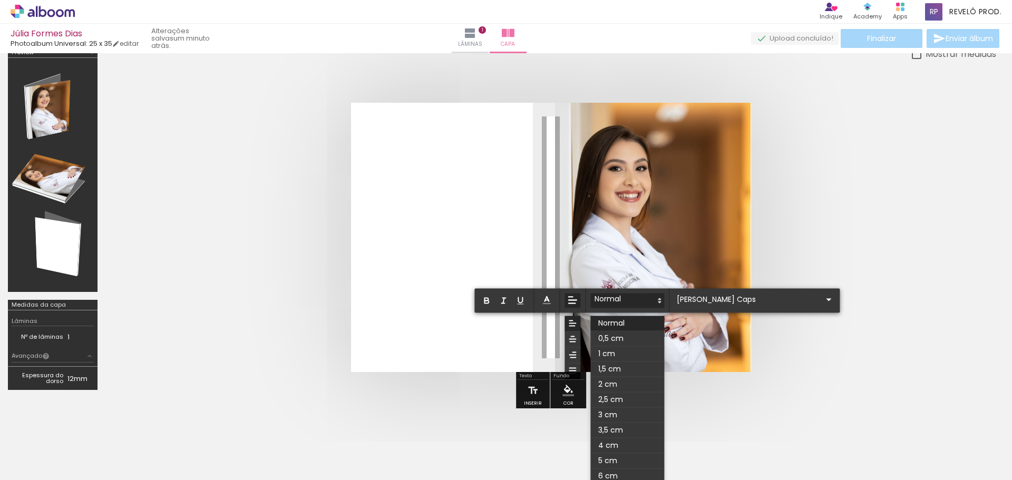
click at [571, 305] on icon at bounding box center [573, 300] width 12 height 12
click at [574, 336] on line at bounding box center [572, 336] width 3 height 0
click at [886, 267] on quentale-cover at bounding box center [551, 237] width 807 height 269
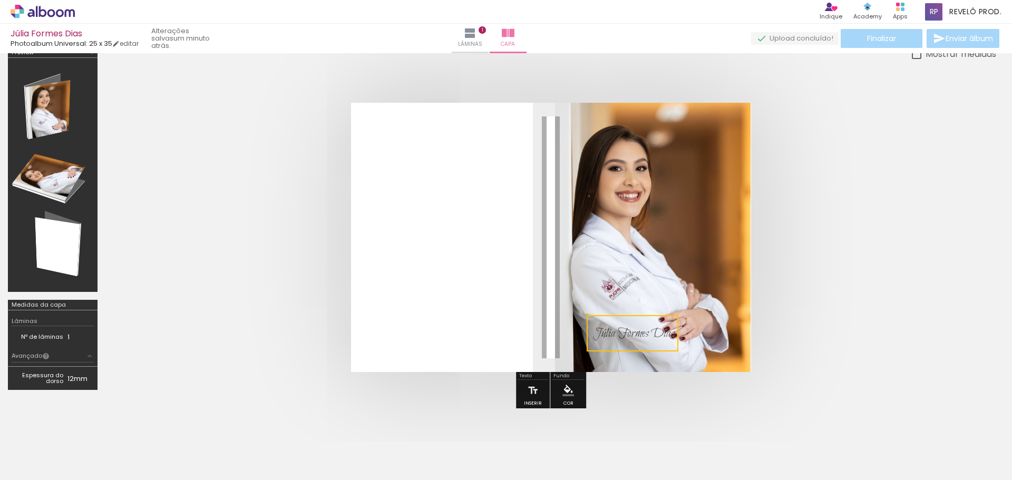
click at [889, 248] on quentale-cover at bounding box center [551, 237] width 807 height 269
drag, startPoint x: 657, startPoint y: 334, endPoint x: 674, endPoint y: 332, distance: 18.1
click at [674, 332] on div "Júlia Formes Dias" at bounding box center [634, 333] width 98 height 33
drag, startPoint x: 622, startPoint y: 317, endPoint x: 637, endPoint y: 317, distance: 15.3
click at [637, 317] on div "Júlia Formes Dias" at bounding box center [634, 333] width 98 height 33
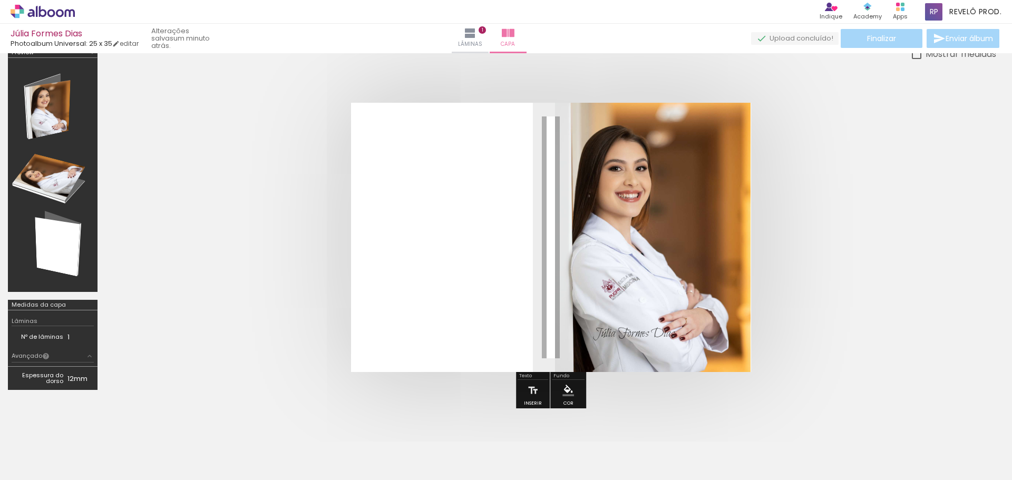
drag, startPoint x: 881, startPoint y: 244, endPoint x: 705, endPoint y: 282, distance: 179.7
click at [879, 246] on quentale-cover at bounding box center [551, 237] width 807 height 269
